Goal: Navigation & Orientation: Find specific page/section

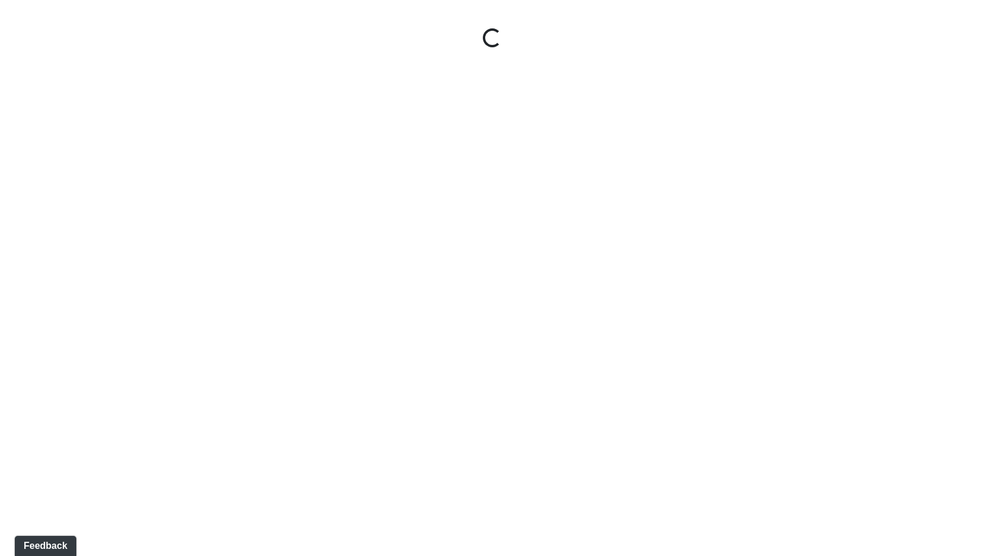
select select "rF9Y2TWouUAfWVEd1Berio"
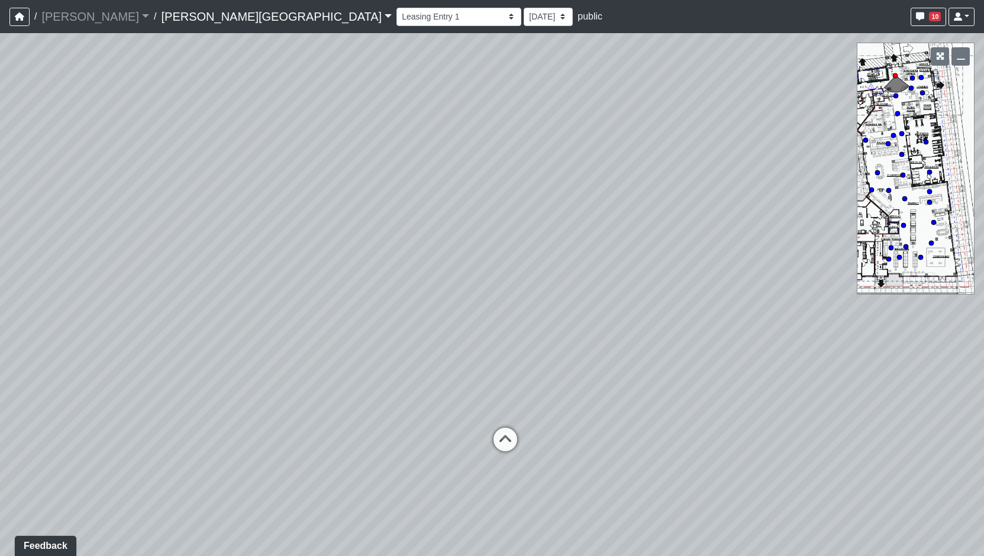
click at [161, 20] on link "[PERSON_NAME][GEOGRAPHIC_DATA]" at bounding box center [276, 17] width 231 height 24
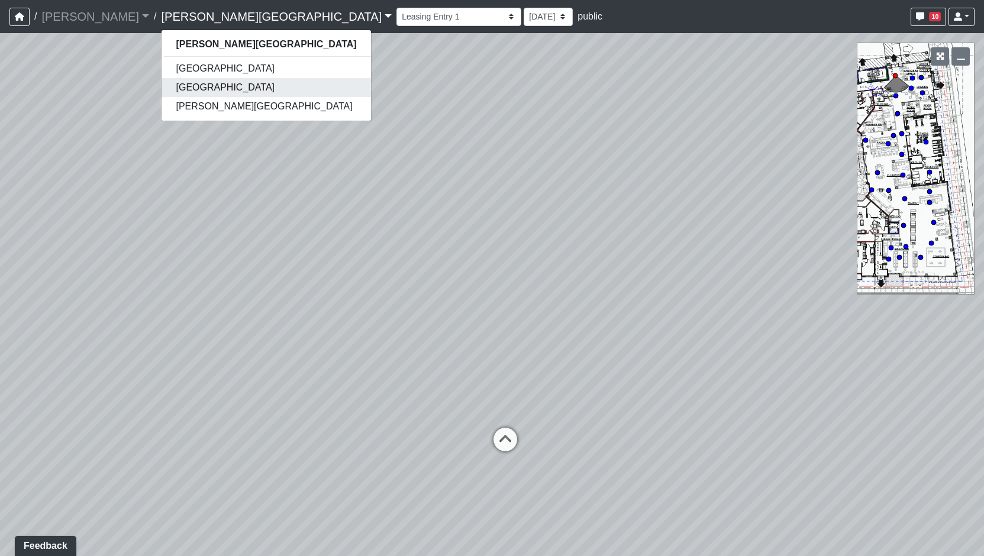
click at [161, 90] on link "[GEOGRAPHIC_DATA]" at bounding box center [265, 87] width 209 height 19
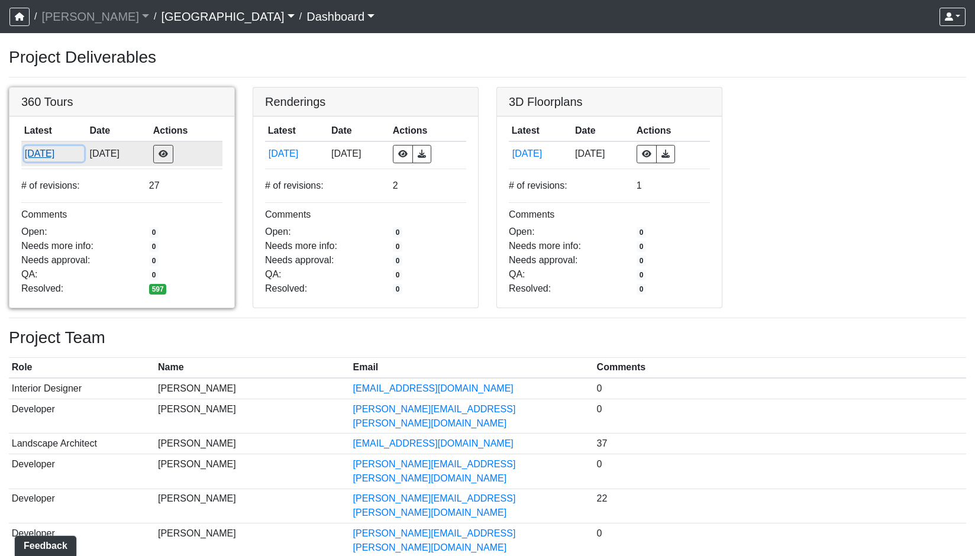
click at [33, 155] on button "8/28/2025" at bounding box center [54, 153] width 60 height 15
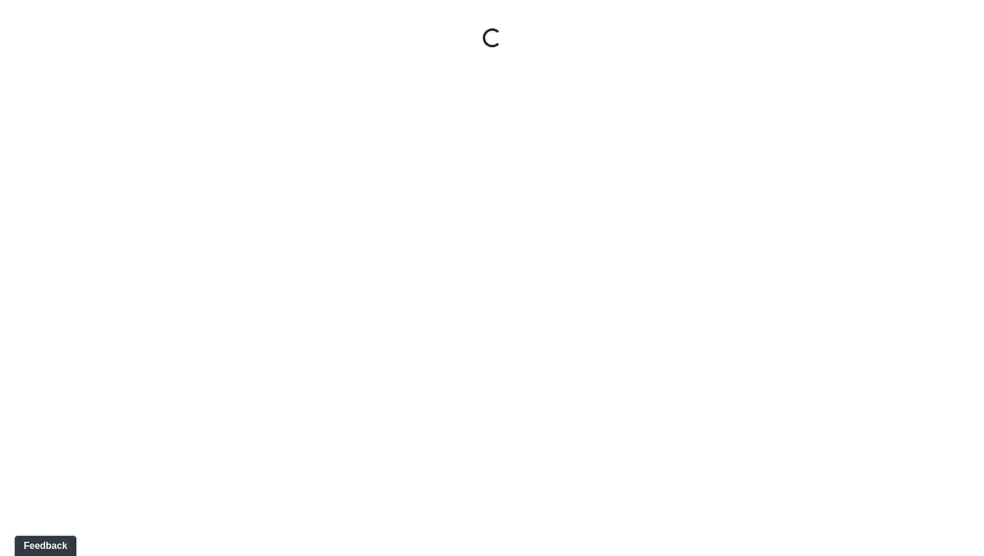
select select "gontoaMErPAtzSBVXh4ptW"
select select "h3ebyGk32eUmSzz99H473o"
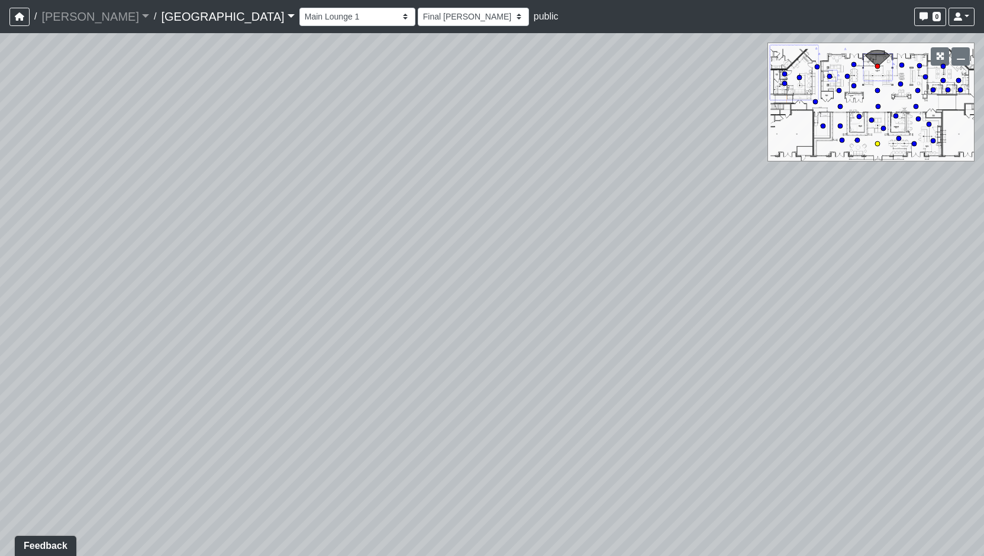
click at [878, 142] on circle at bounding box center [877, 143] width 5 height 5
select select "rippxyhkynD5Hm89PJ8RuH"
select select "h3ebyGk32eUmSzz99H473o"
drag, startPoint x: 271, startPoint y: 288, endPoint x: 725, endPoint y: 235, distance: 456.2
click at [674, 245] on div "Loading... Pool Courtyard Entry 1 Loading... Main Lounge 2 Loading... Pool Cour…" at bounding box center [492, 294] width 984 height 523
